Goal: Find contact information: Find contact information

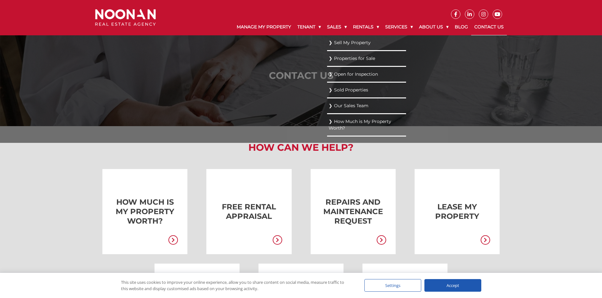
click at [341, 106] on link "Our Sales Team" at bounding box center [366, 106] width 76 height 9
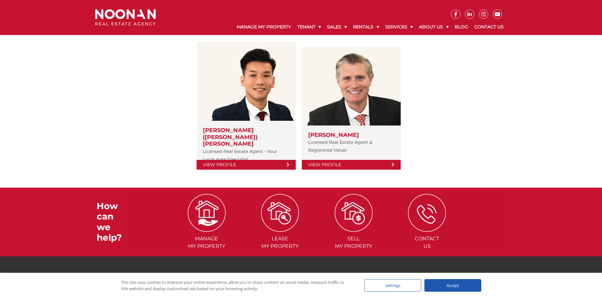
scroll to position [126, 0]
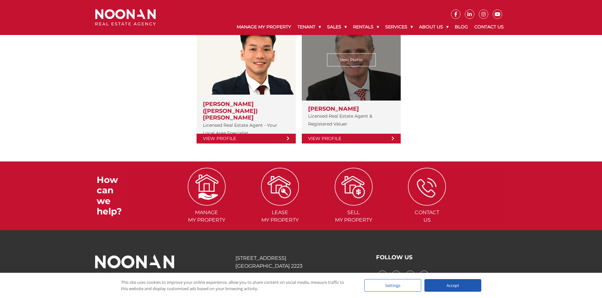
click at [330, 134] on link "View Profile" at bounding box center [351, 139] width 99 height 10
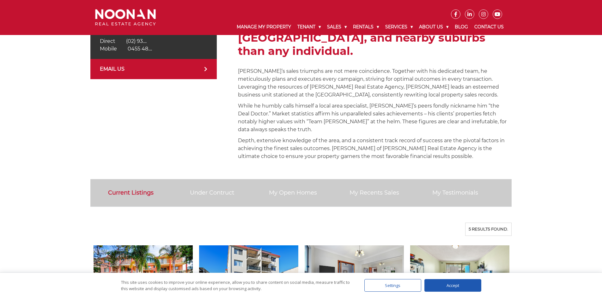
scroll to position [158, 0]
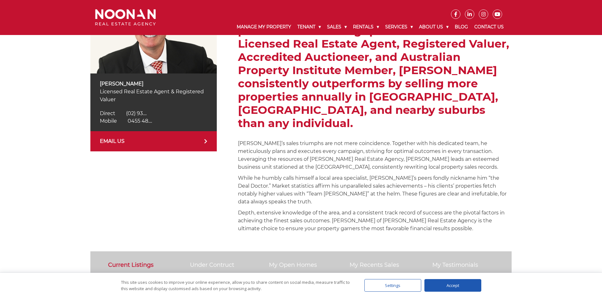
click at [118, 138] on link "EMAIL US" at bounding box center [153, 141] width 126 height 20
